Goal: Information Seeking & Learning: Learn about a topic

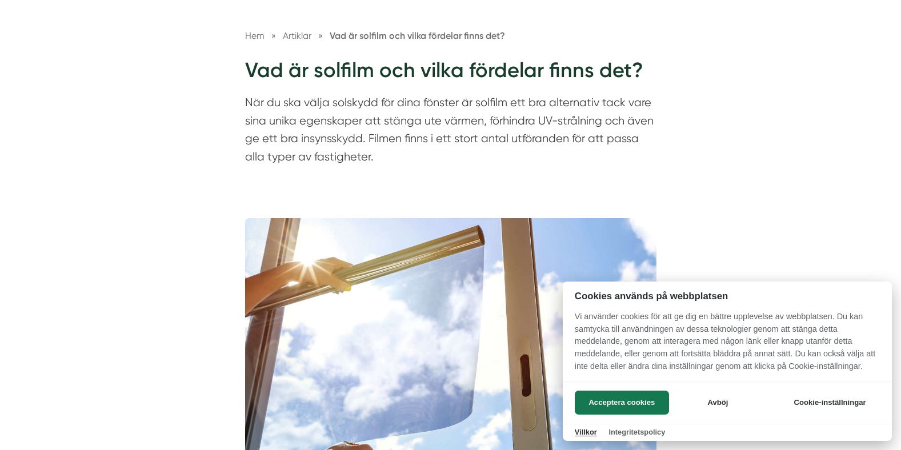
scroll to position [114, 0]
click at [636, 404] on button "Acceptera cookies" at bounding box center [622, 403] width 94 height 24
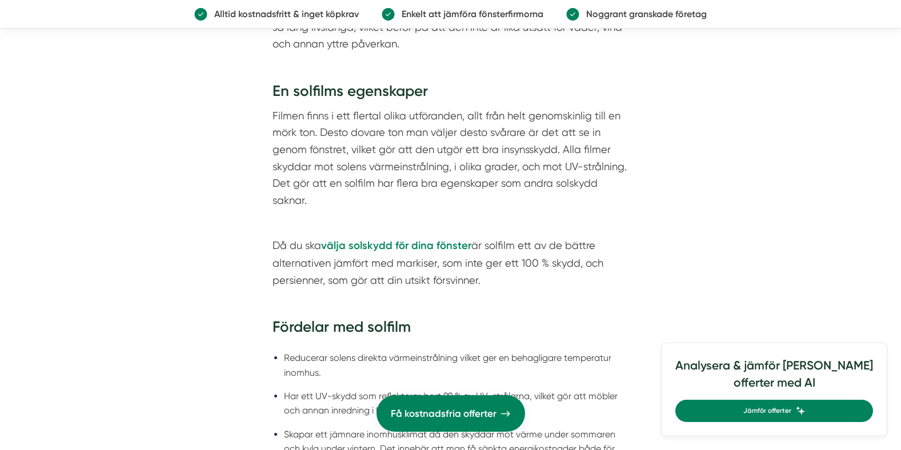
scroll to position [1143, 0]
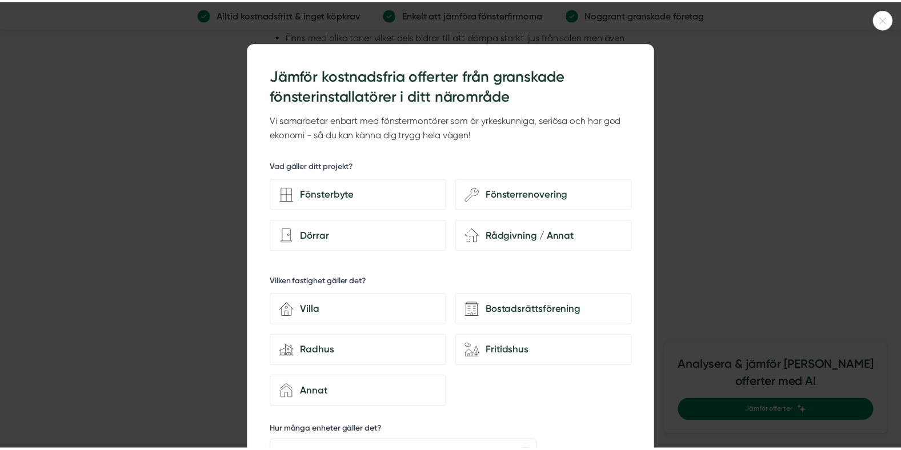
scroll to position [1601, 0]
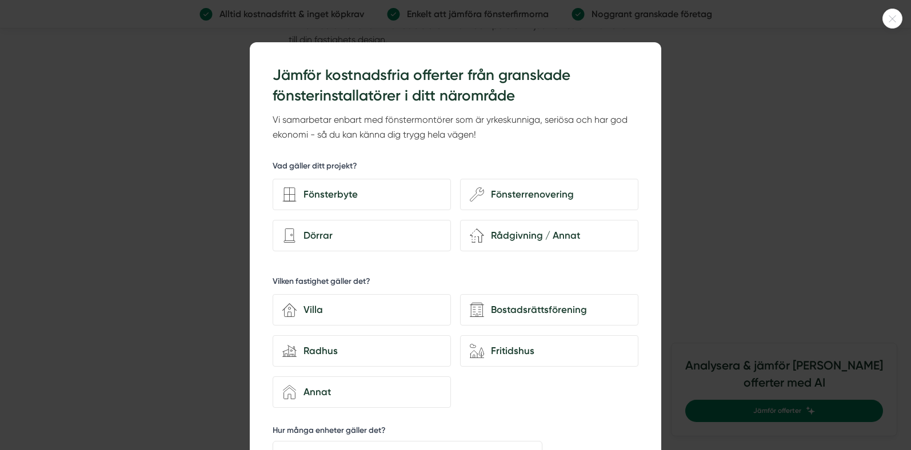
click at [894, 19] on icon at bounding box center [892, 18] width 19 height 7
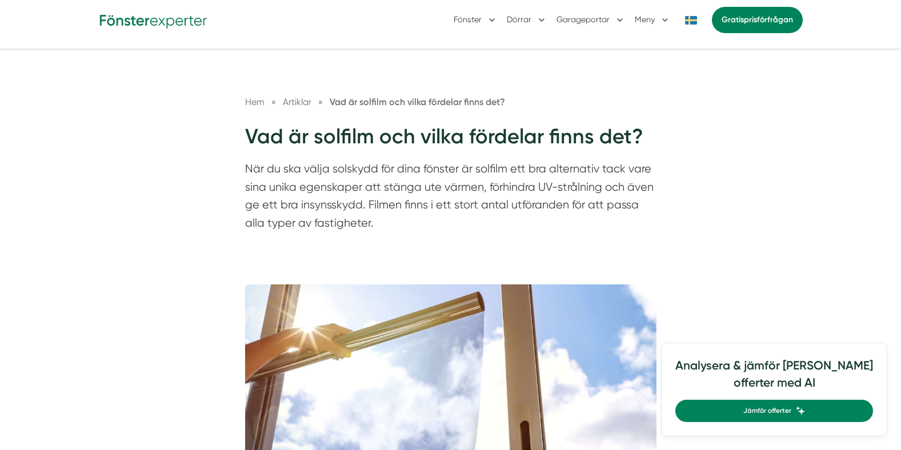
scroll to position [46, 0]
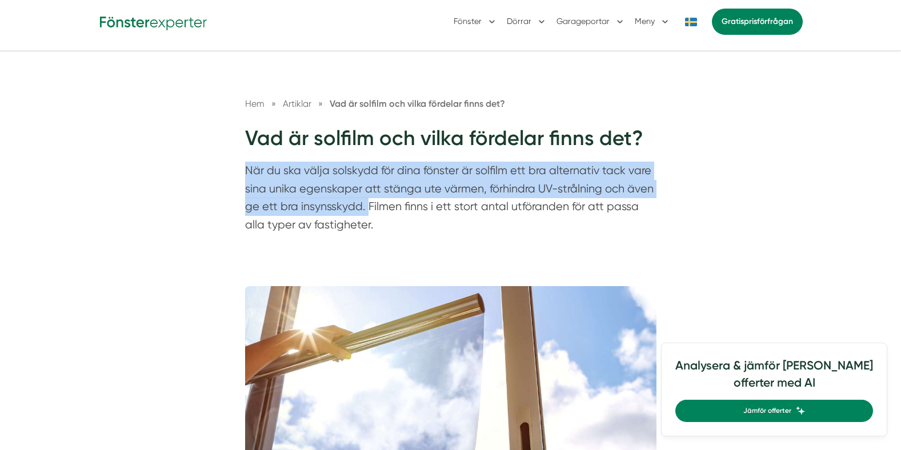
drag, startPoint x: 245, startPoint y: 170, endPoint x: 366, endPoint y: 210, distance: 127.1
click at [366, 210] on p "När du ska välja solskydd för dina fönster är solfilm ett bra alternativ tack v…" at bounding box center [451, 201] width 412 height 78
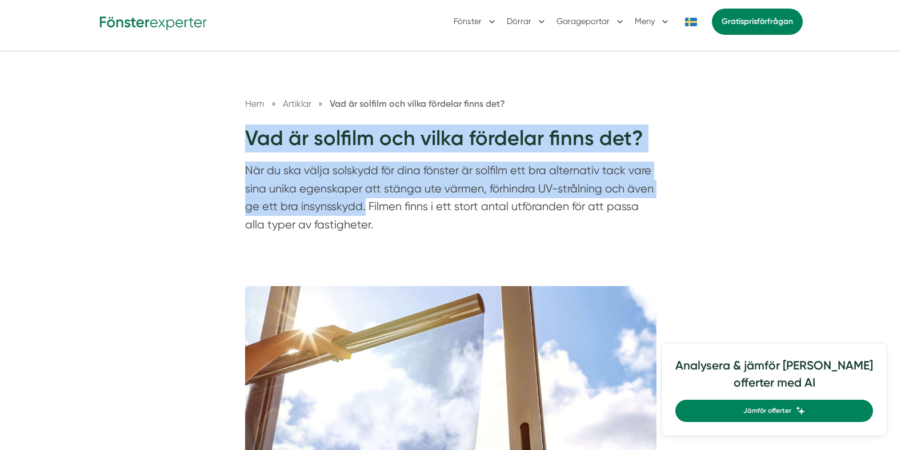
drag, startPoint x: 249, startPoint y: 139, endPoint x: 365, endPoint y: 208, distance: 135.3
click at [365, 208] on div "Hem » Artiklar » Vad är solfilm och vilka fördelar finns det? Vad är solfilm oc…" at bounding box center [451, 168] width 439 height 143
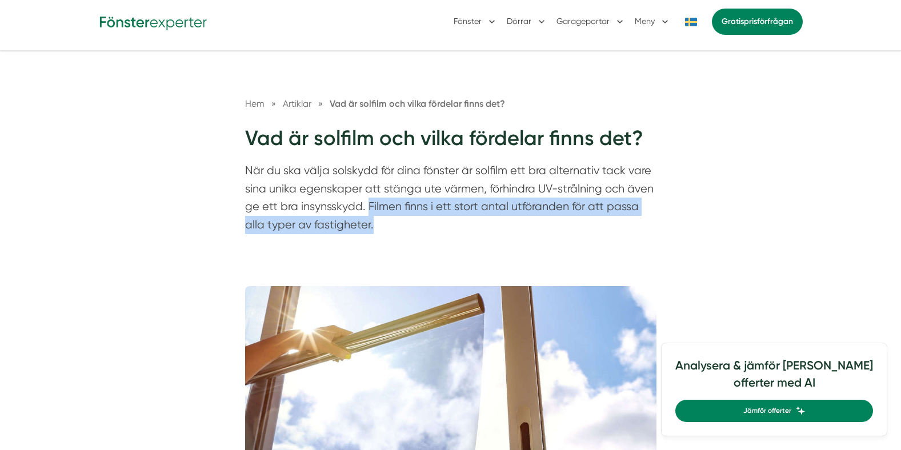
drag, startPoint x: 368, startPoint y: 206, endPoint x: 378, endPoint y: 230, distance: 25.9
click at [378, 230] on p "När du ska välja solskydd för dina fönster är solfilm ett bra alternativ tack v…" at bounding box center [451, 201] width 412 height 78
click at [384, 230] on p "När du ska välja solskydd för dina fönster är solfilm ett bra alternativ tack v…" at bounding box center [451, 201] width 412 height 78
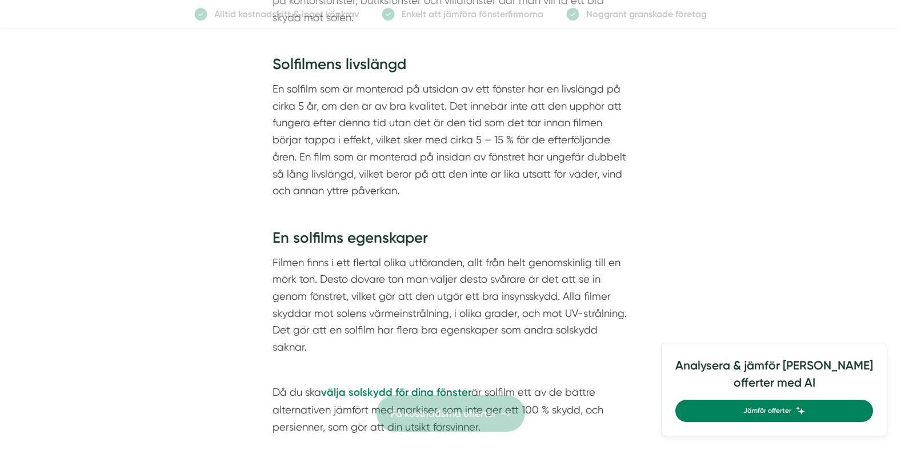
scroll to position [960, 0]
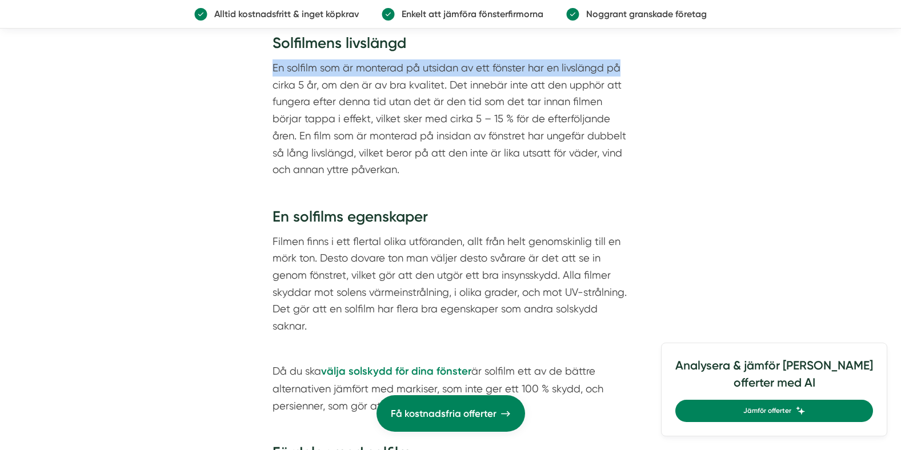
drag, startPoint x: 274, startPoint y: 69, endPoint x: 648, endPoint y: 69, distance: 374.4
click at [648, 69] on div "Vad är solfilm? Solfilm är tillverkat i polyester som består av själva filmen d…" at bounding box center [451, 418] width 412 height 1128
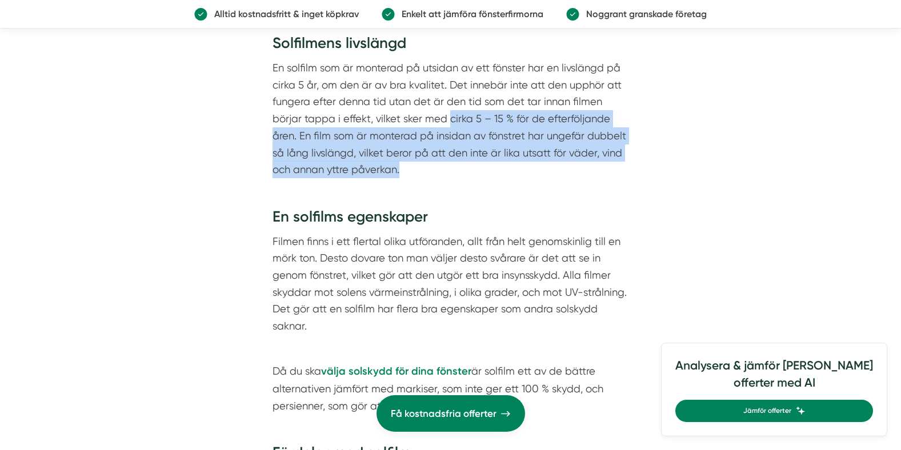
drag, startPoint x: 451, startPoint y: 119, endPoint x: 612, endPoint y: 164, distance: 166.7
click at [612, 164] on p "En solfilm som är monterad på utsidan av ett fönster har en livslängd på cirka …" at bounding box center [451, 118] width 357 height 119
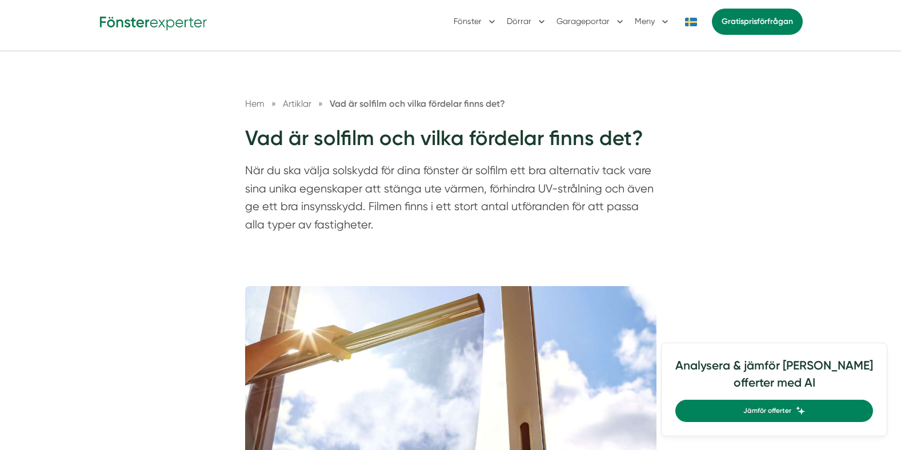
scroll to position [0, 0]
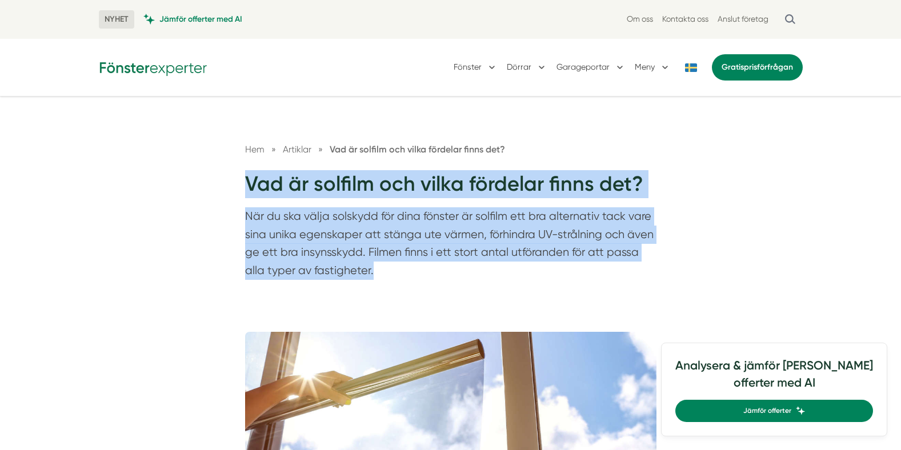
drag, startPoint x: 245, startPoint y: 180, endPoint x: 384, endPoint y: 270, distance: 165.7
click at [384, 270] on div "Hem » Artiklar » Vad är solfilm och vilka fördelar finns det? Vad är solfilm oc…" at bounding box center [451, 213] width 439 height 143
click at [388, 270] on p "När du ska välja solskydd för dina fönster är solfilm ett bra alternativ tack v…" at bounding box center [451, 247] width 412 height 78
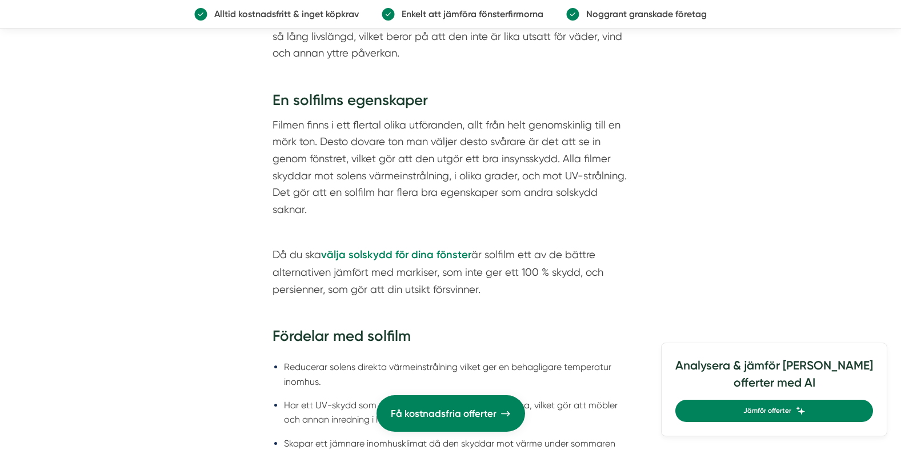
scroll to position [1086, 0]
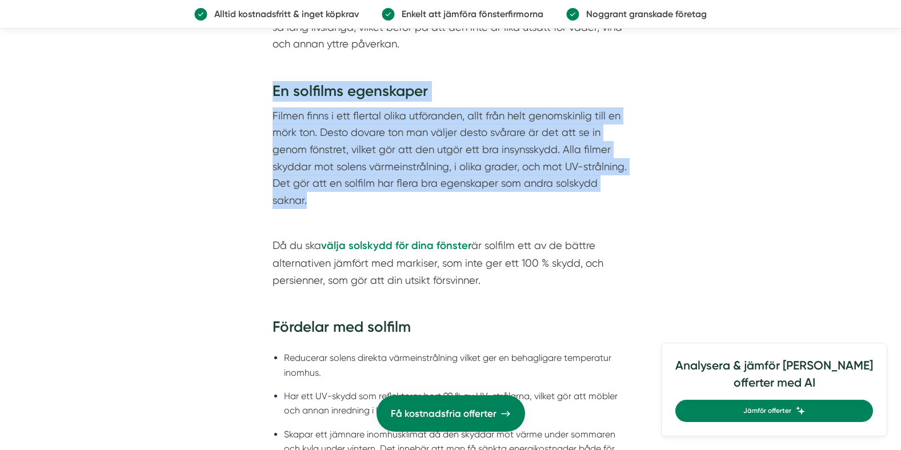
drag, startPoint x: 276, startPoint y: 91, endPoint x: 600, endPoint y: 194, distance: 340.8
click at [600, 194] on div "Vad är solfilm? Solfilm är tillverkat i polyester som består av själva filmen d…" at bounding box center [451, 288] width 357 height 1087
